Goal: Submit feedback/report problem

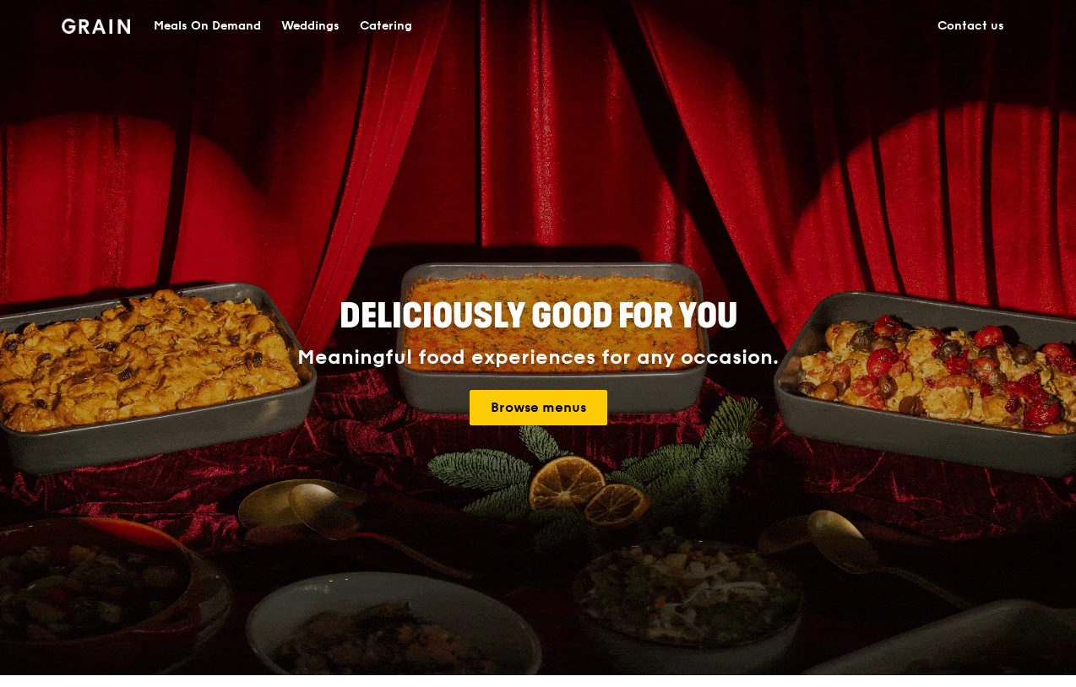
click at [987, 14] on link "Contact us" at bounding box center [970, 26] width 87 height 51
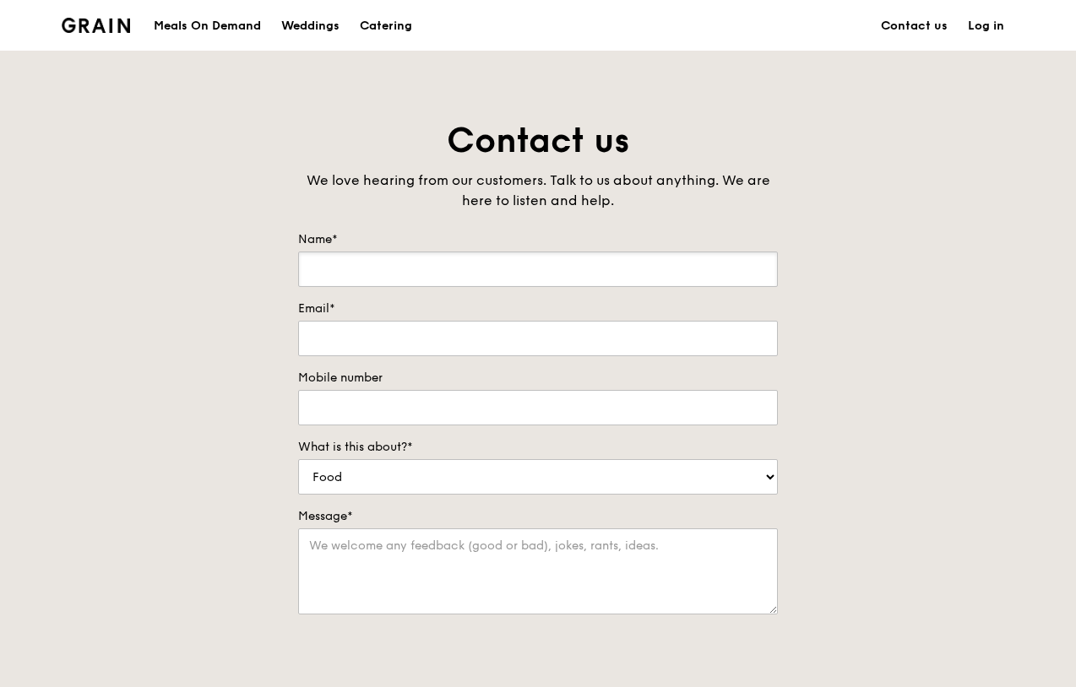
click at [400, 275] on input "Name*" at bounding box center [538, 269] width 480 height 35
type input "[PERSON_NAME]"
type input "[PERSON_NAME][EMAIL_ADDRESS][DOMAIN_NAME]"
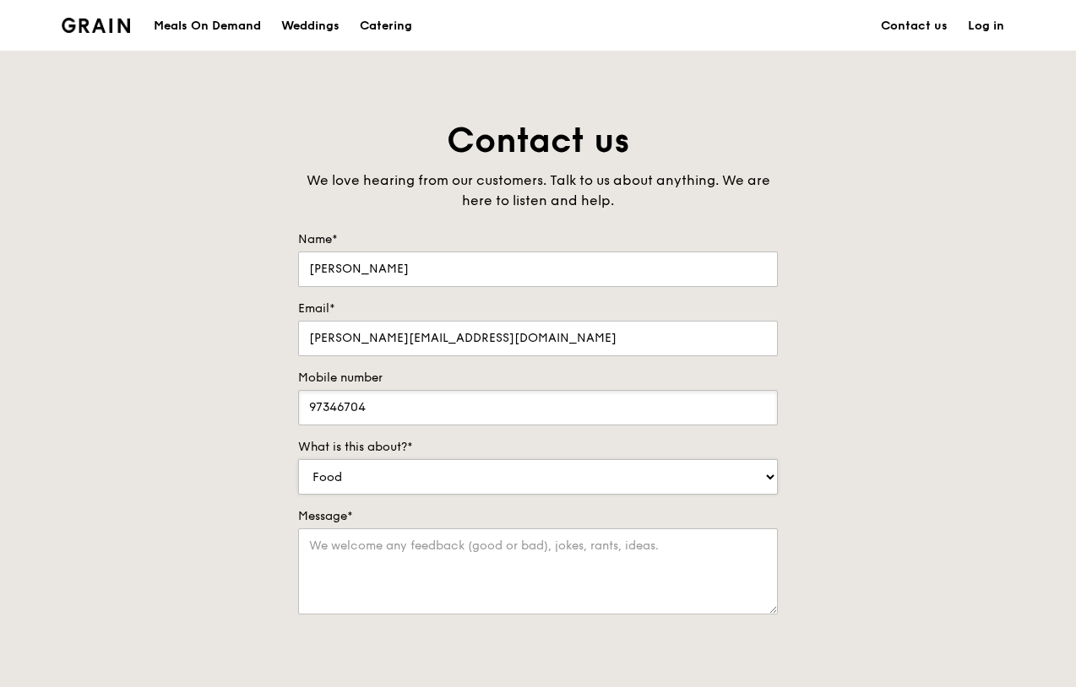
type input "97346704"
click at [467, 480] on select "Food Service Billing/Payment Catering Others" at bounding box center [538, 476] width 480 height 35
click at [298, 459] on select "Food Service Billing/Payment Catering Others" at bounding box center [538, 476] width 480 height 35
click at [403, 467] on select "Food Service Billing/Payment Catering Others" at bounding box center [538, 476] width 480 height 35
select select "Catering"
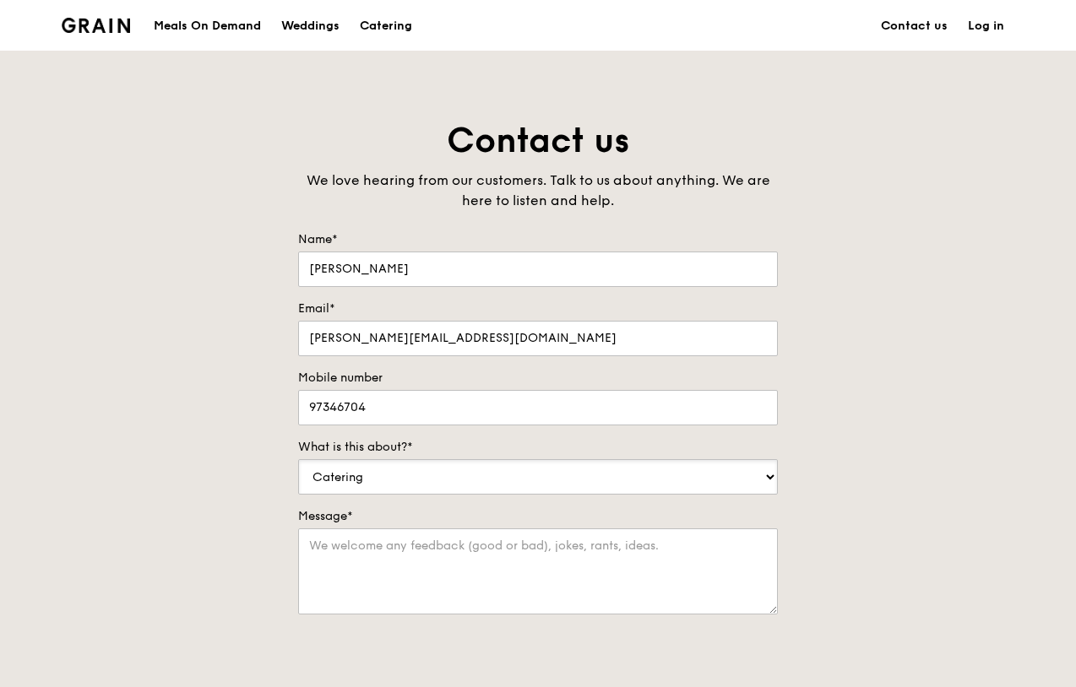
click at [298, 459] on select "Food Service Billing/Payment Catering Others" at bounding box center [538, 476] width 480 height 35
click at [451, 553] on textarea "Message*" at bounding box center [538, 571] width 480 height 86
paste textarea "We are an event company that specialises in Corporate Wellness Events. Would li…"
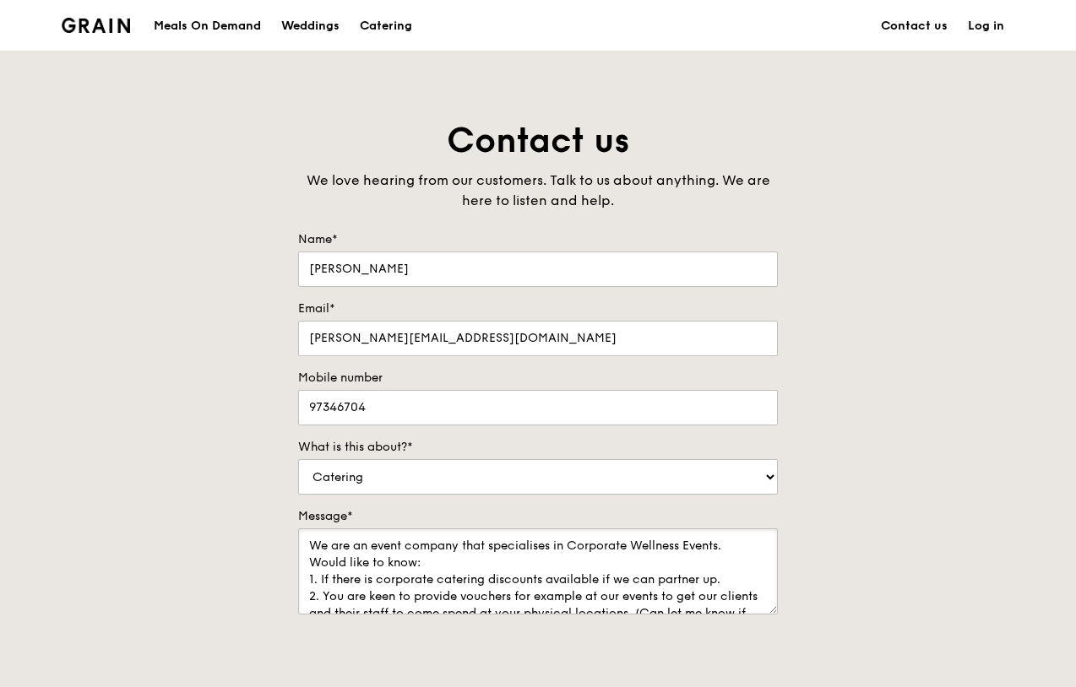
scroll to position [24, 0]
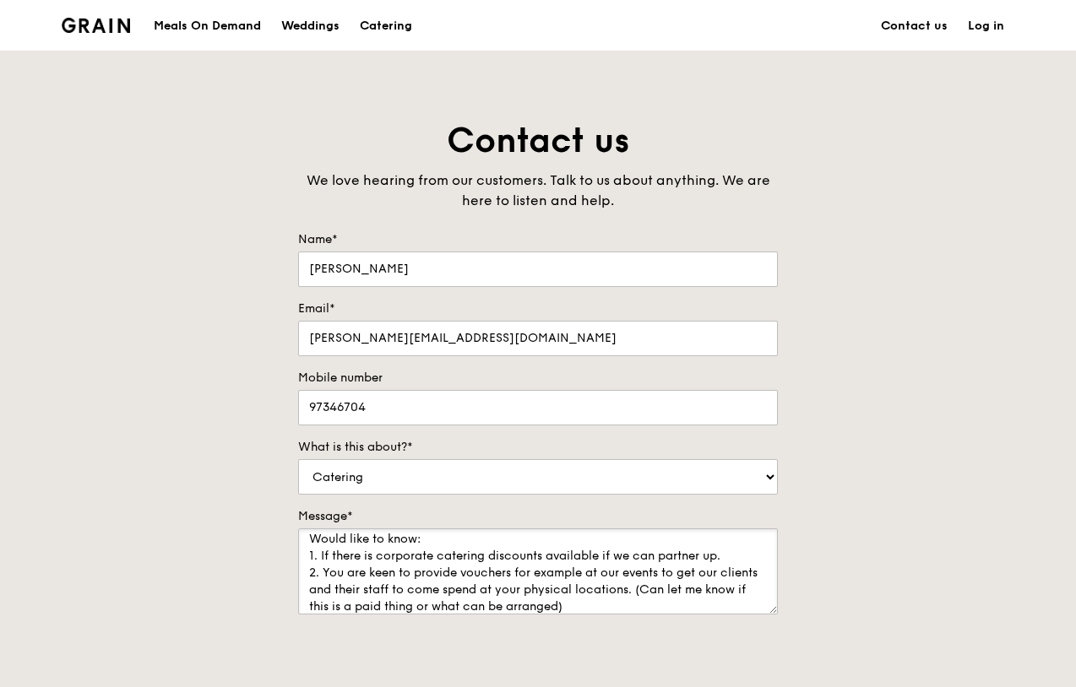
type textarea "We are an event company that specialises in Corporate Wellness Events. Would li…"
click at [979, 483] on div "Contact us We love hearing from our customers. Talk to us about anything. We ar…" at bounding box center [538, 471] width 1076 height 706
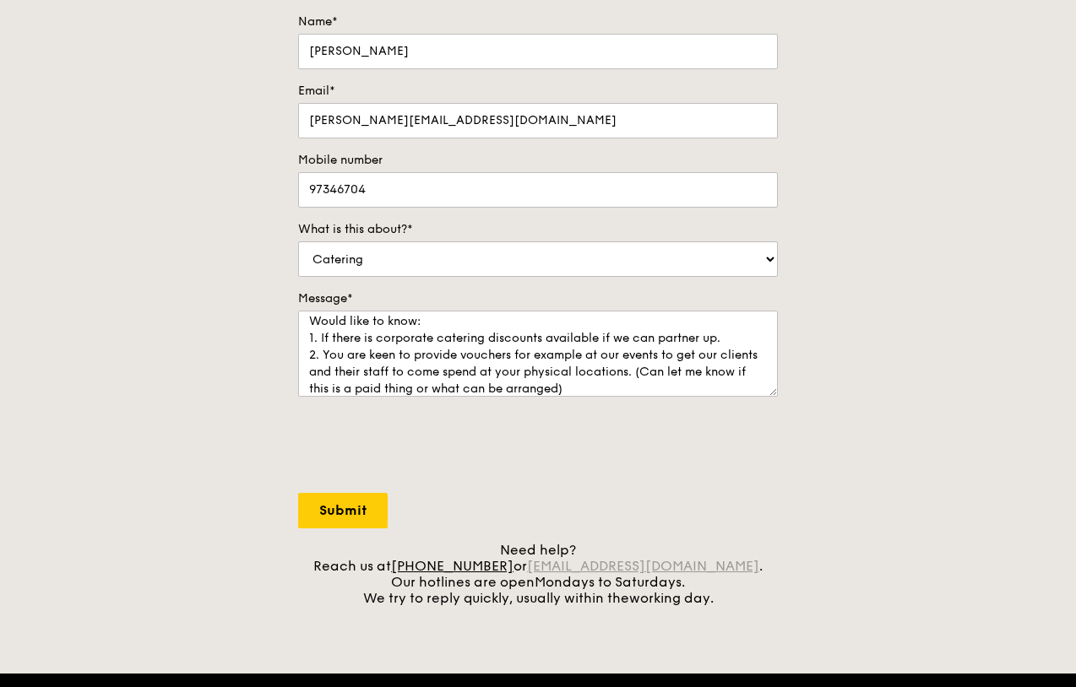
scroll to position [253, 0]
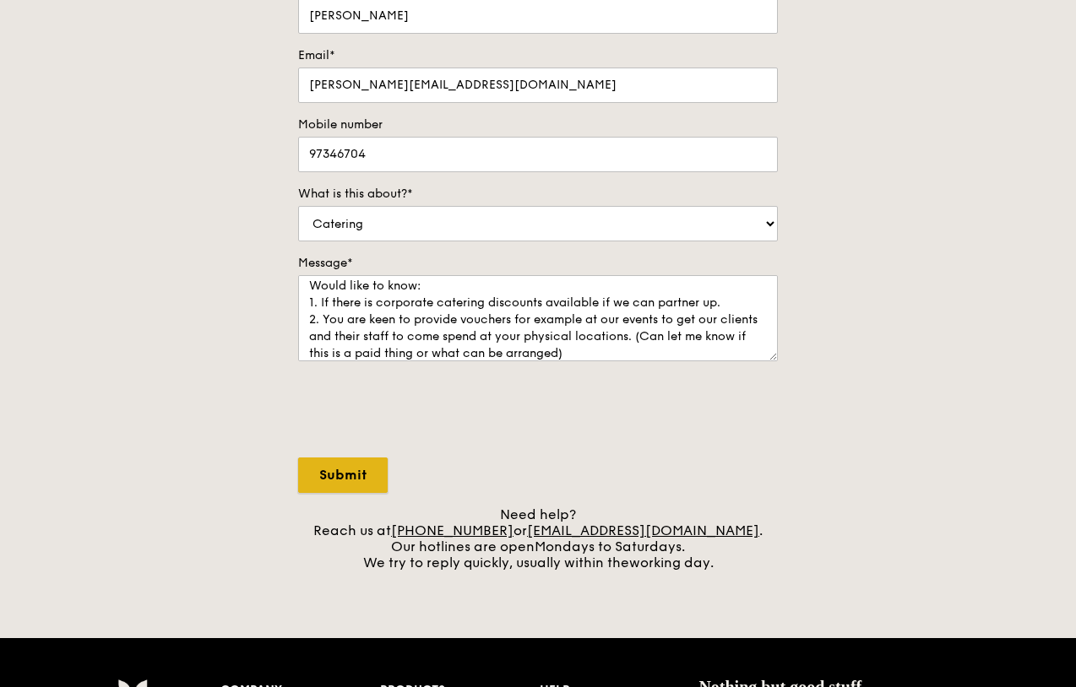
click at [350, 471] on input "Submit" at bounding box center [342, 475] width 89 height 35
select select "Food"
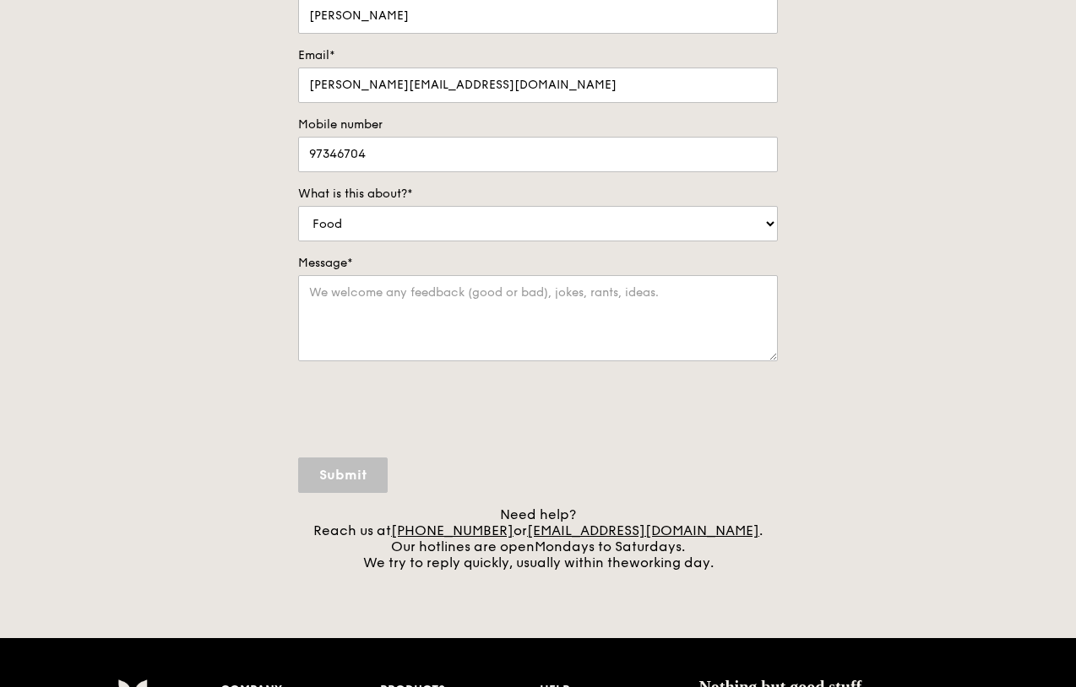
scroll to position [0, 0]
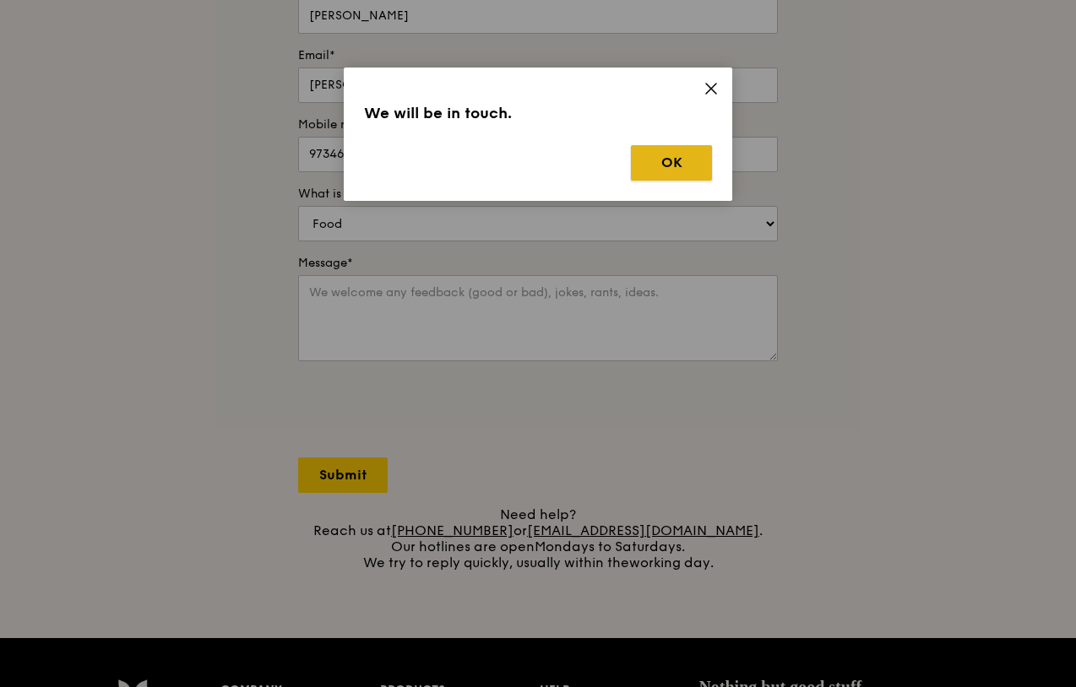
click at [686, 158] on button "OK" at bounding box center [671, 162] width 81 height 35
